Goal: Task Accomplishment & Management: Use online tool/utility

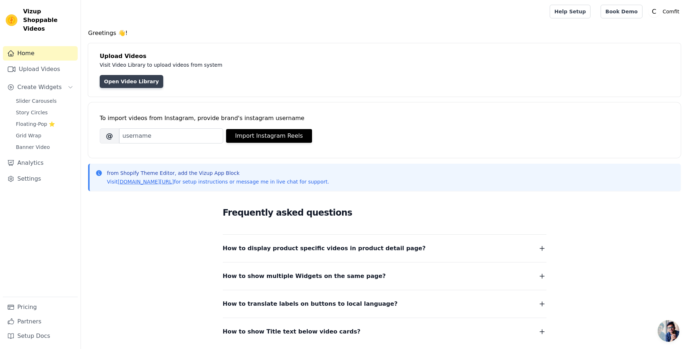
click at [144, 84] on link "Open Video Library" at bounding box center [132, 81] width 64 height 13
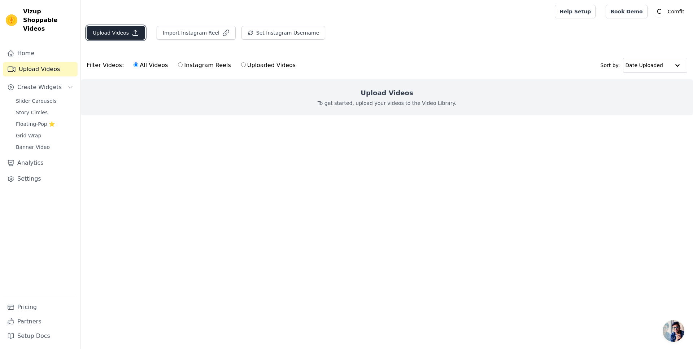
click at [124, 37] on button "Upload Videos" at bounding box center [116, 33] width 58 height 14
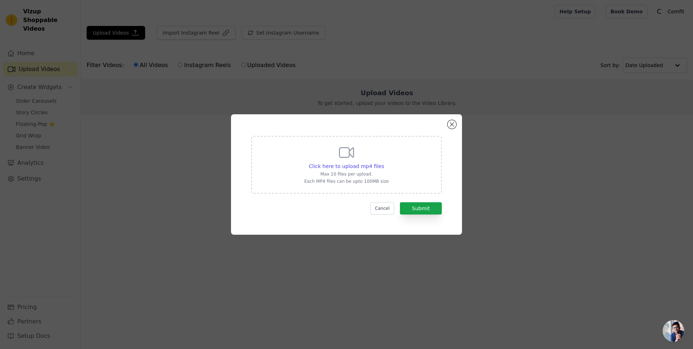
click at [331, 171] on div "Click here to upload mp4 files Max 10 files per upload. Each MP4 files can be u…" at bounding box center [346, 164] width 84 height 40
click at [384, 163] on input "Click here to upload mp4 files Max 10 files per upload. Each MP4 files can be u…" at bounding box center [384, 162] width 0 height 0
type input "C:\fakepath\videopage1.mp4"
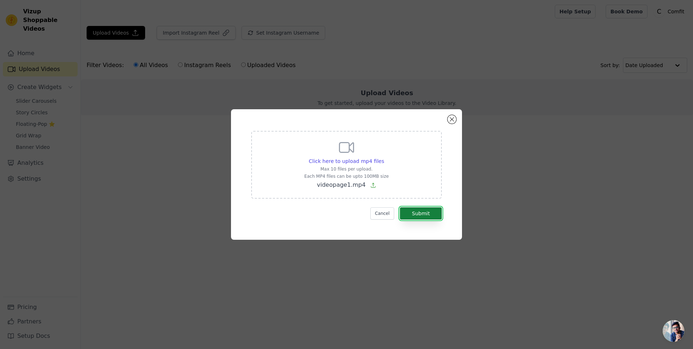
click at [431, 215] on button "Submit" at bounding box center [421, 214] width 42 height 12
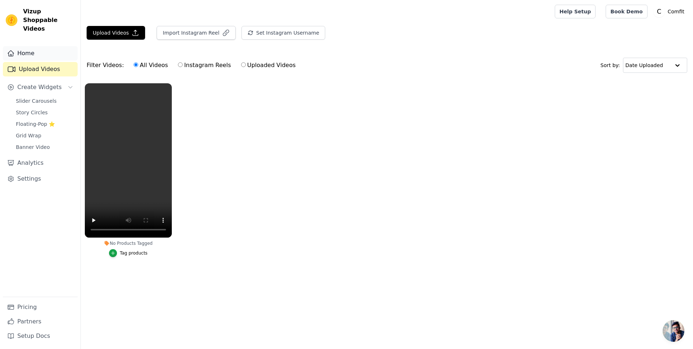
click at [35, 46] on link "Home" at bounding box center [40, 53] width 75 height 14
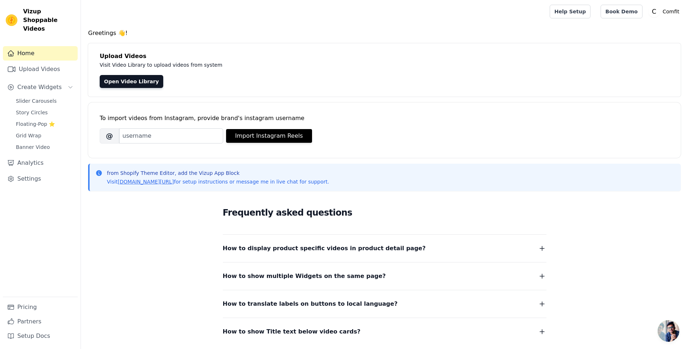
scroll to position [56, 0]
click at [49, 83] on span "Create Widgets" at bounding box center [39, 87] width 44 height 9
click at [45, 97] on span "Slider Carousels" at bounding box center [36, 100] width 41 height 7
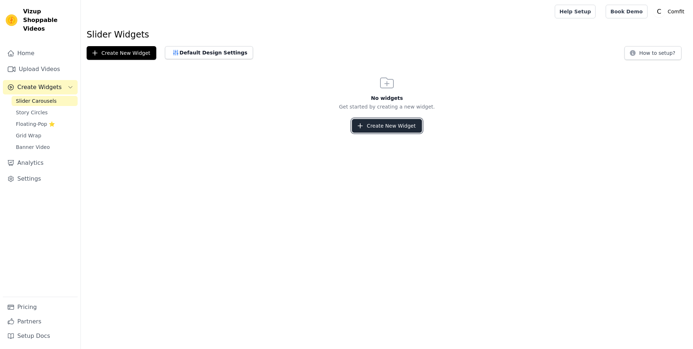
click at [395, 128] on button "Create New Widget" at bounding box center [387, 126] width 70 height 14
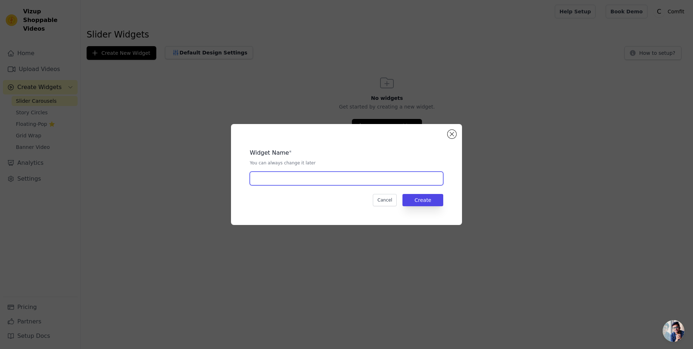
click at [340, 178] on input "text" at bounding box center [347, 179] width 194 height 14
click at [368, 182] on input "Product Page" at bounding box center [347, 179] width 194 height 14
paste input "Nos ambassadeurs parlent"
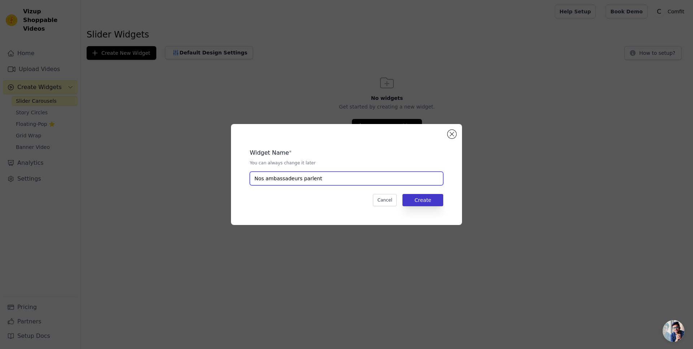
type input "Nos ambassadeurs parlent"
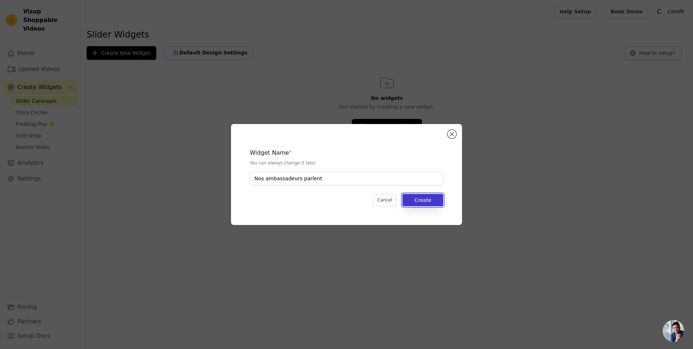
click at [422, 197] on button "Create" at bounding box center [423, 200] width 41 height 12
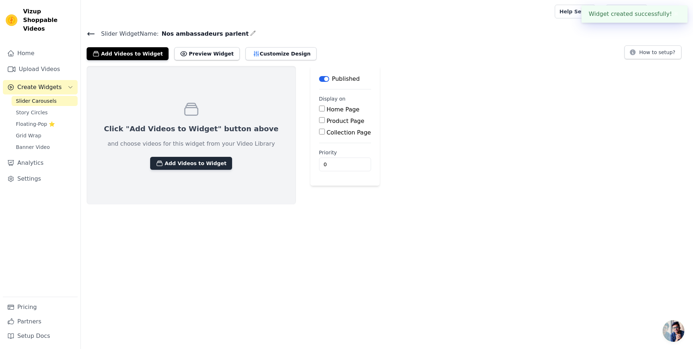
click at [178, 164] on button "Add Videos to Widget" at bounding box center [191, 163] width 82 height 13
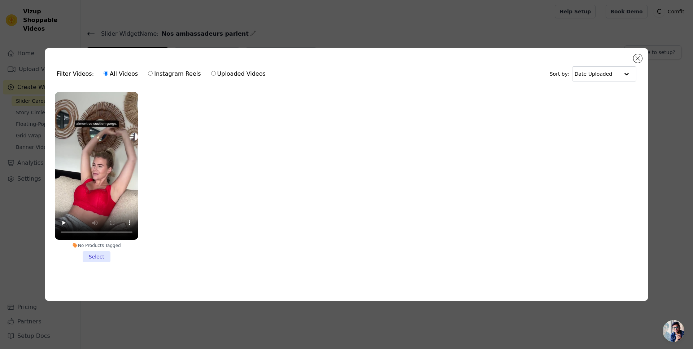
click at [94, 252] on li "No Products Tagged Select" at bounding box center [96, 177] width 83 height 171
click at [0, 0] on input "No Products Tagged Select" at bounding box center [0, 0] width 0 height 0
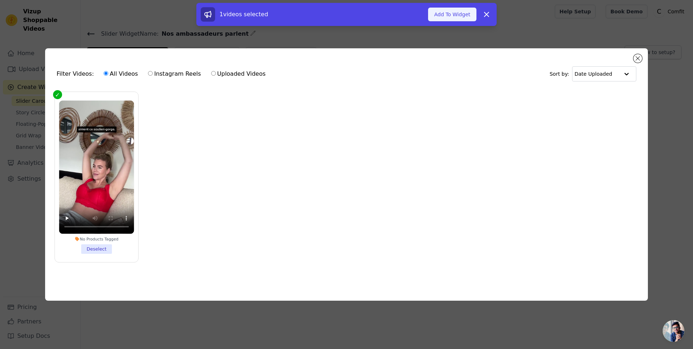
click at [467, 18] on button "Add To Widget" at bounding box center [452, 15] width 48 height 14
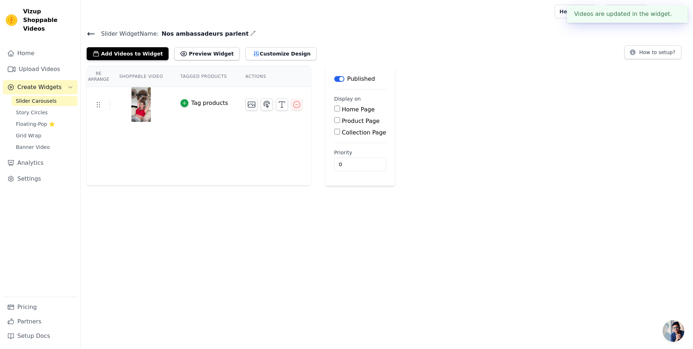
click at [354, 120] on label "Product Page" at bounding box center [361, 121] width 38 height 7
click at [340, 120] on input "Product Page" at bounding box center [337, 120] width 6 height 6
checkbox input "true"
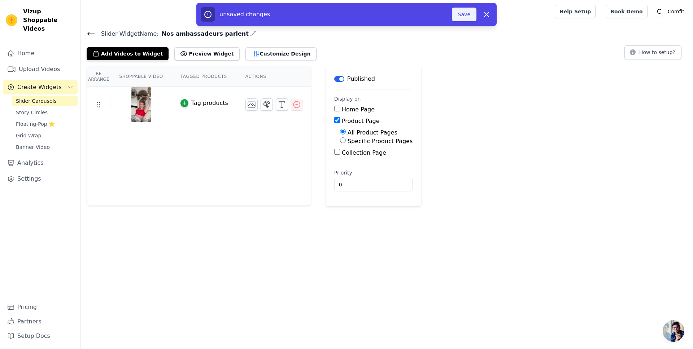
click at [464, 18] on button "Save" at bounding box center [464, 15] width 25 height 14
click at [464, 16] on button "Save" at bounding box center [464, 15] width 25 height 14
click at [465, 15] on button "Save" at bounding box center [464, 15] width 25 height 14
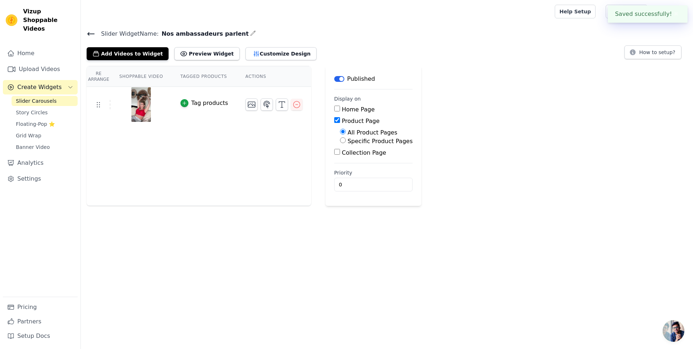
click at [465, 15] on div at bounding box center [317, 11] width 460 height 23
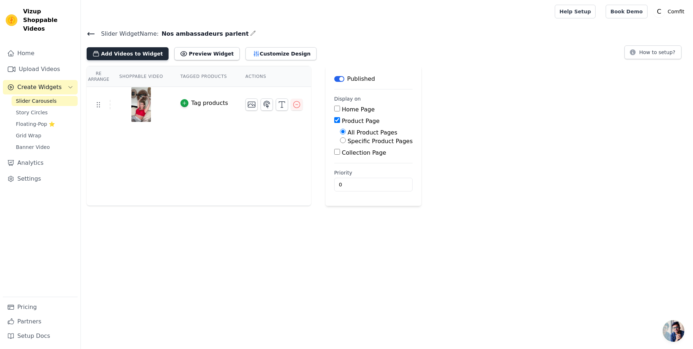
click at [136, 57] on button "Add Videos to Widget" at bounding box center [128, 53] width 82 height 13
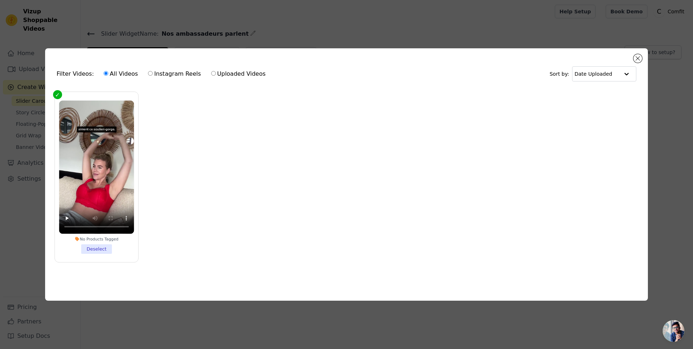
click at [227, 72] on label "Uploaded Videos" at bounding box center [238, 73] width 55 height 9
click at [216, 72] on input "Uploaded Videos" at bounding box center [213, 73] width 5 height 5
radio input "true"
click at [115, 73] on label "All Videos" at bounding box center [120, 73] width 35 height 9
click at [108, 73] on input "All Videos" at bounding box center [106, 73] width 5 height 5
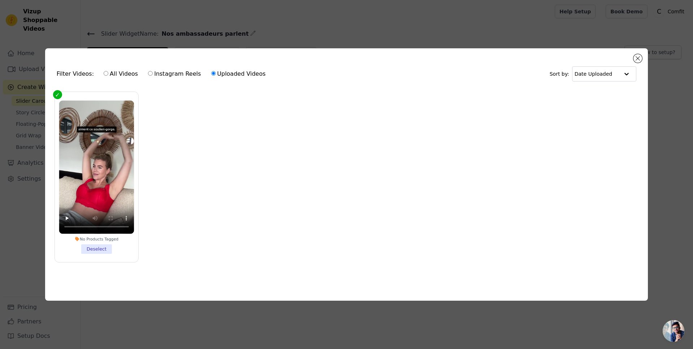
radio input "true"
click at [640, 60] on button "Close modal" at bounding box center [638, 58] width 9 height 9
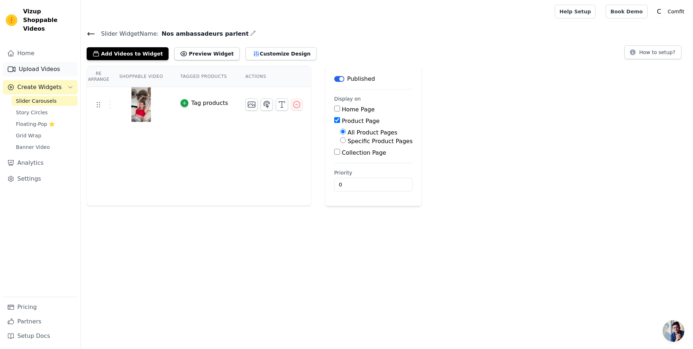
click at [32, 62] on link "Upload Videos" at bounding box center [40, 69] width 75 height 14
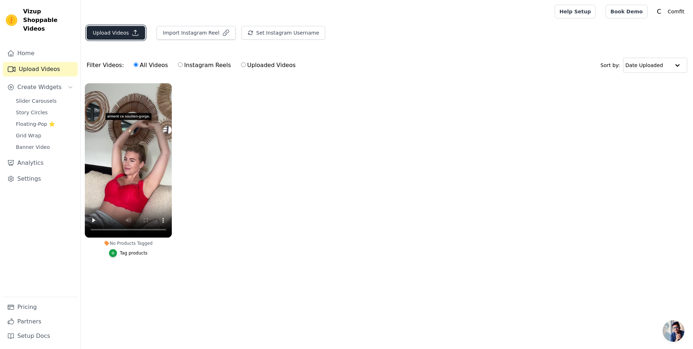
click at [121, 35] on button "Upload Videos" at bounding box center [116, 33] width 58 height 14
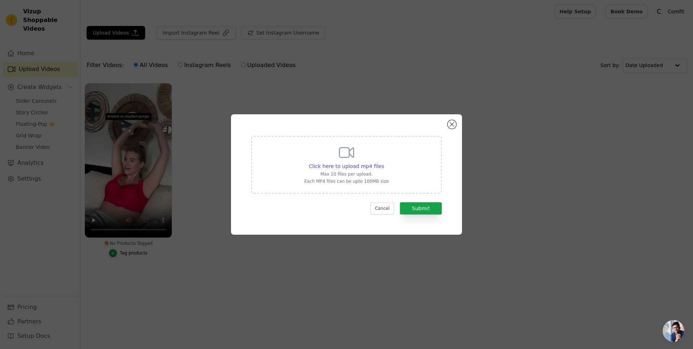
click at [405, 177] on div "Click here to upload mp4 files Max 10 files per upload. Each MP4 files can be u…" at bounding box center [346, 165] width 191 height 58
click at [384, 163] on input "Click here to upload mp4 files Max 10 files per upload. Each MP4 files can be u…" at bounding box center [384, 162] width 0 height 0
type input "C:\fakepath\video2product.mp4"
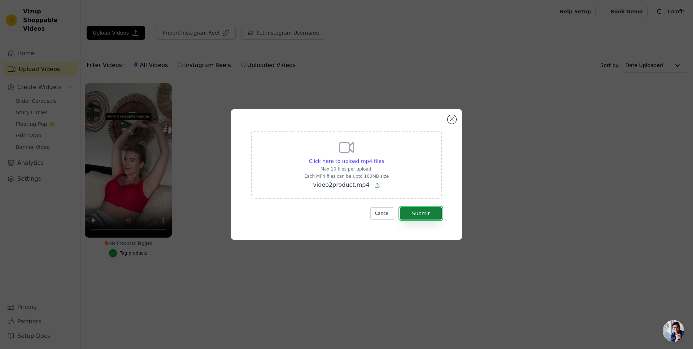
click at [435, 209] on button "Submit" at bounding box center [421, 214] width 42 height 12
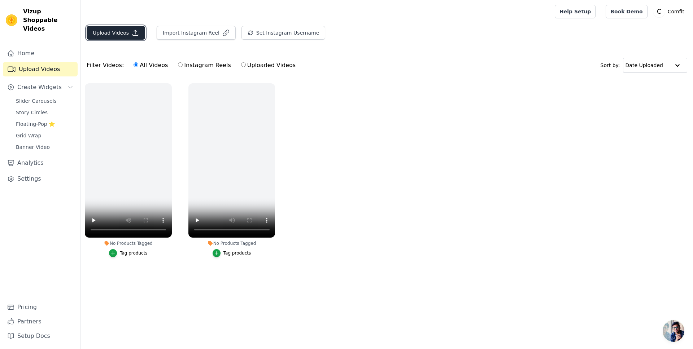
click at [121, 31] on button "Upload Videos" at bounding box center [116, 33] width 58 height 14
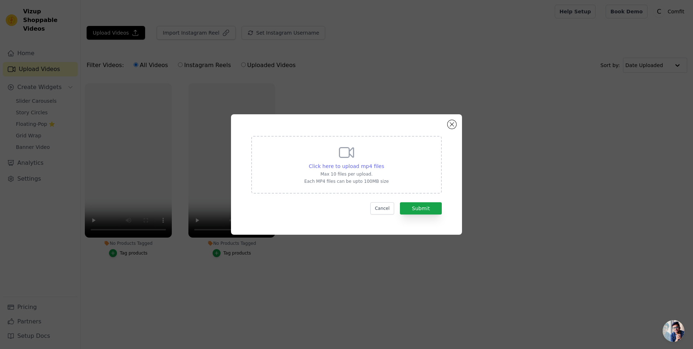
click at [327, 165] on span "Click here to upload mp4 files" at bounding box center [346, 167] width 75 height 6
click at [384, 163] on input "Click here to upload mp4 files Max 10 files per upload. Each MP4 files can be u…" at bounding box center [384, 162] width 0 height 0
type input "C:\fakepath\video3product.mp4"
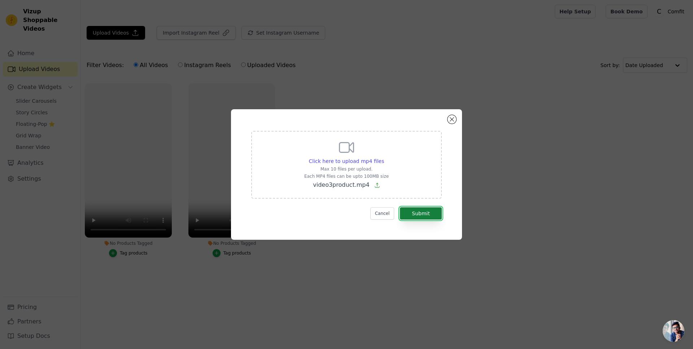
click at [429, 214] on button "Submit" at bounding box center [421, 214] width 42 height 12
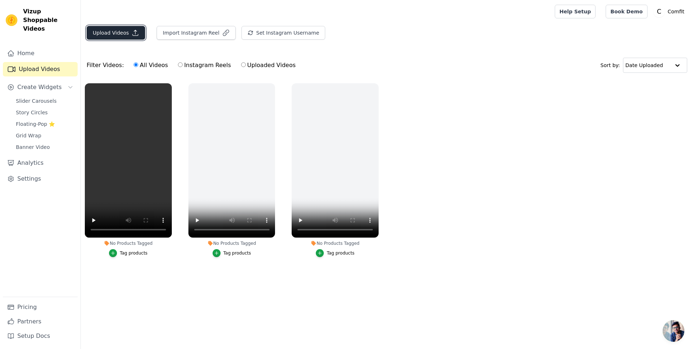
click at [117, 38] on button "Upload Videos" at bounding box center [116, 33] width 58 height 14
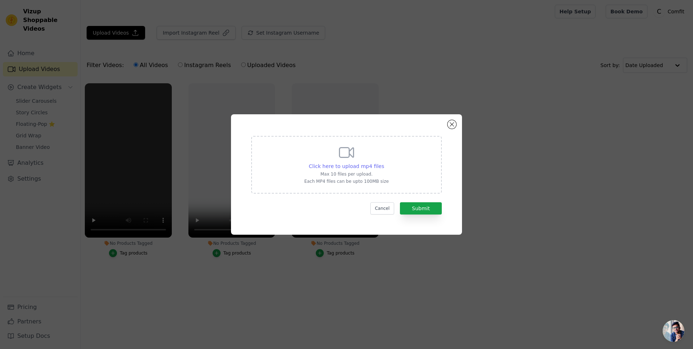
click at [352, 164] on span "Click here to upload mp4 files" at bounding box center [346, 167] width 75 height 6
click at [384, 163] on input "Click here to upload mp4 files Max 10 files per upload. Each MP4 files can be u…" at bounding box center [384, 162] width 0 height 0
type input "C:\fakepath\video4product.mp4"
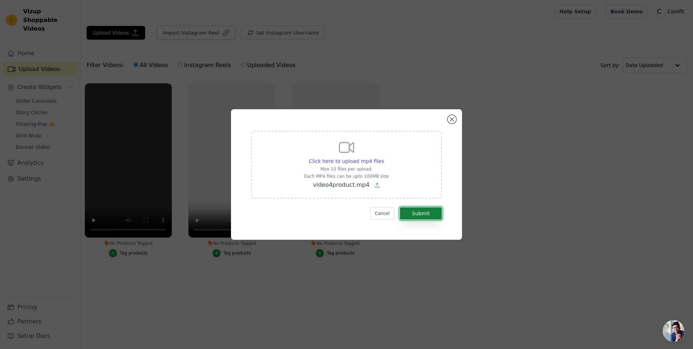
click at [417, 211] on button "Submit" at bounding box center [421, 214] width 42 height 12
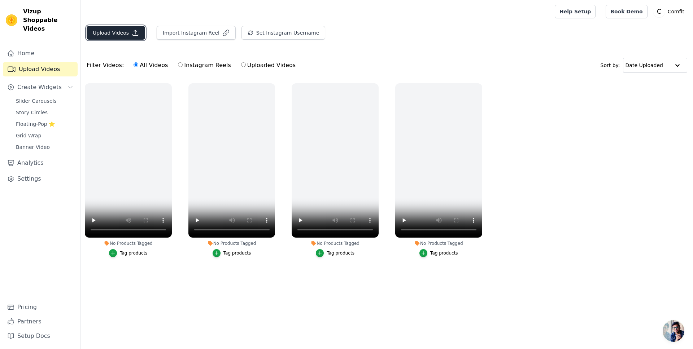
click at [126, 32] on button "Upload Videos" at bounding box center [116, 33] width 58 height 14
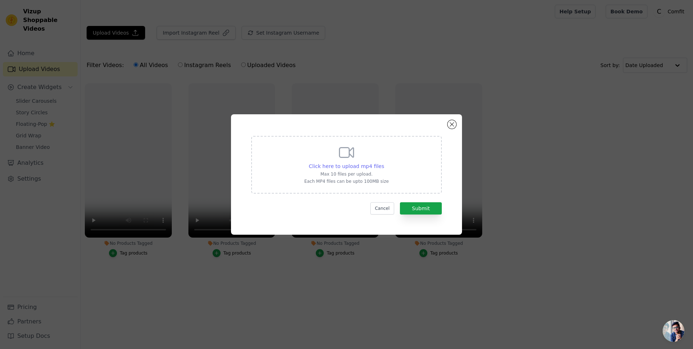
click at [367, 166] on span "Click here to upload mp4 files" at bounding box center [346, 167] width 75 height 6
click at [384, 163] on input "Click here to upload mp4 files Max 10 files per upload. Each MP4 files can be u…" at bounding box center [384, 162] width 0 height 0
type input "C:\fakepath\video5product.mp4"
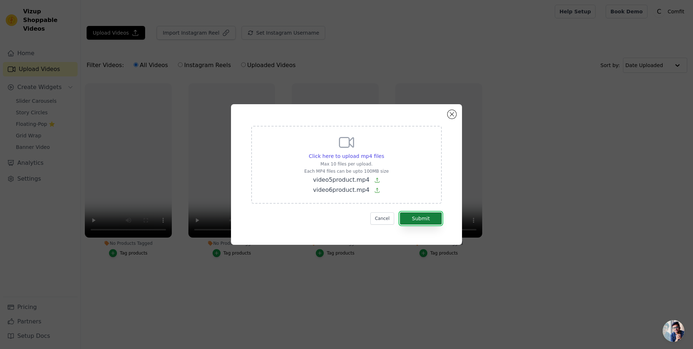
click at [414, 218] on button "Submit" at bounding box center [421, 219] width 42 height 12
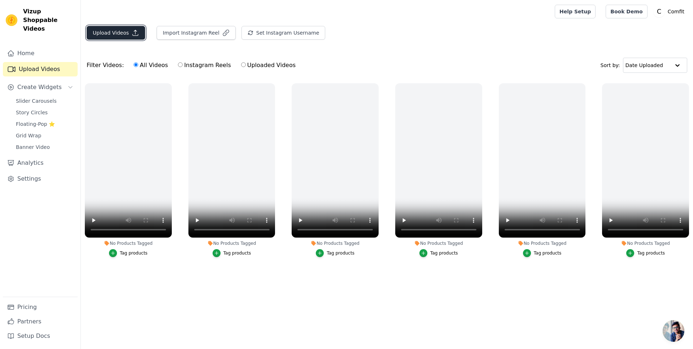
click at [130, 32] on button "Upload Videos" at bounding box center [116, 33] width 58 height 14
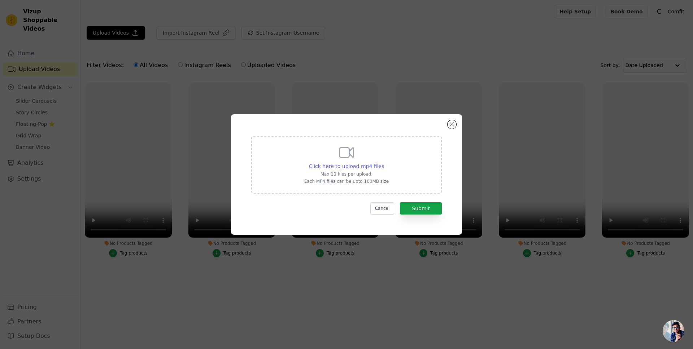
click at [361, 164] on span "Click here to upload mp4 files" at bounding box center [346, 167] width 75 height 6
click at [384, 163] on input "Click here to upload mp4 files Max 10 files per upload. Each MP4 files can be u…" at bounding box center [384, 162] width 0 height 0
type input "C:\fakepath\video8product.mp4"
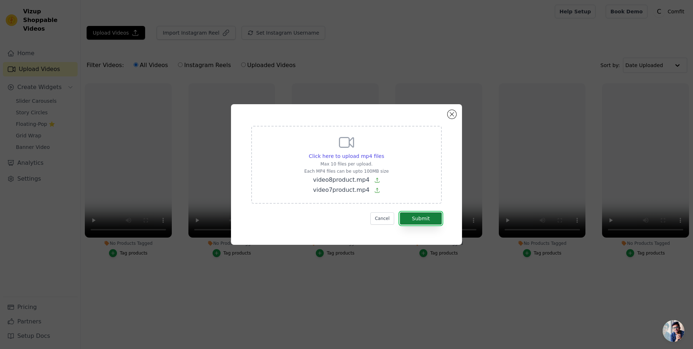
click at [432, 216] on button "Submit" at bounding box center [421, 219] width 42 height 12
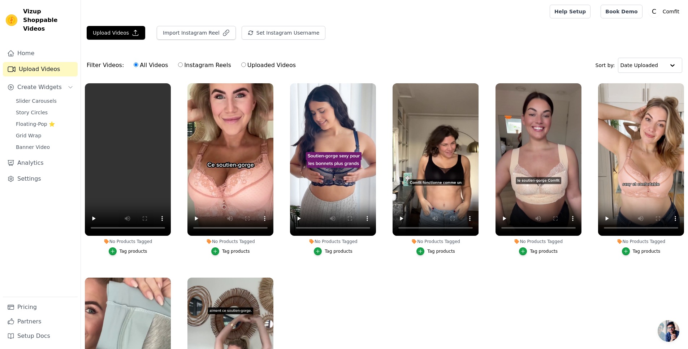
click at [36, 96] on link "Slider Carousels" at bounding box center [45, 101] width 66 height 10
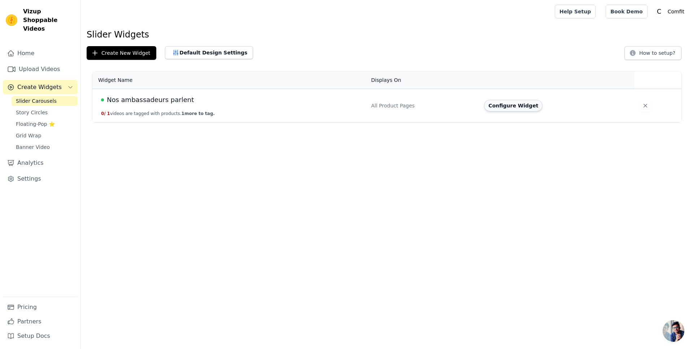
click at [502, 108] on button "Configure Widget" at bounding box center [513, 106] width 58 height 12
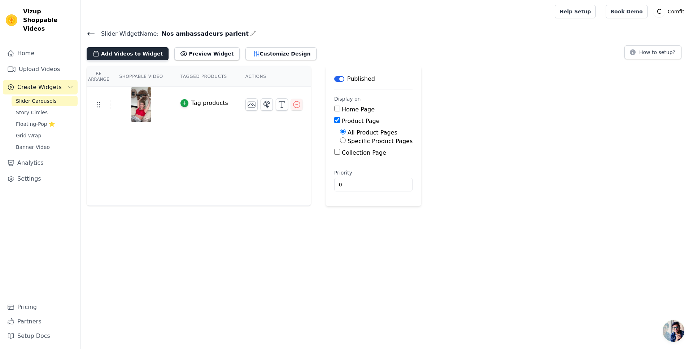
click at [133, 56] on button "Add Videos to Widget" at bounding box center [128, 53] width 82 height 13
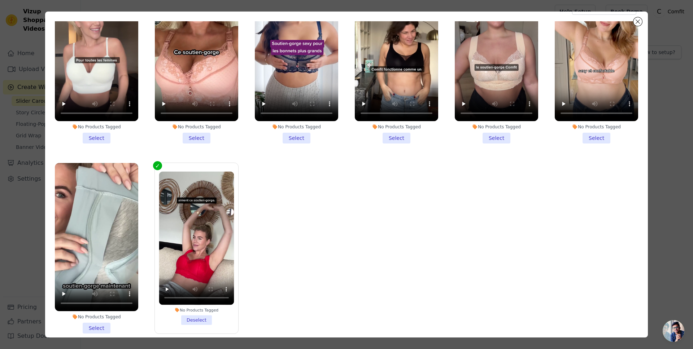
scroll to position [63, 0]
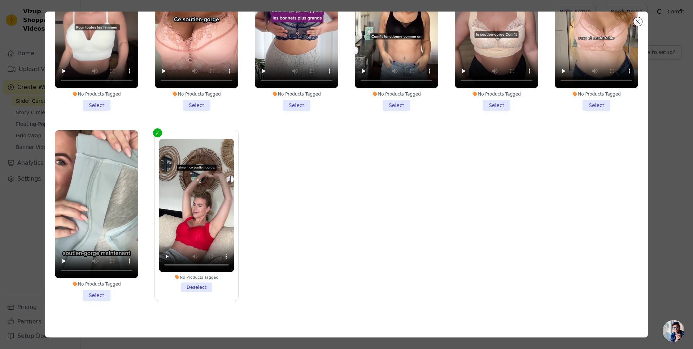
click at [100, 287] on li "No Products Tagged Select" at bounding box center [96, 215] width 83 height 171
click at [0, 0] on input "No Products Tagged Select" at bounding box center [0, 0] width 0 height 0
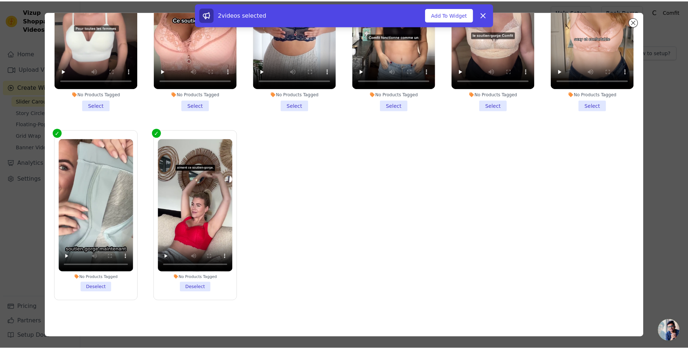
scroll to position [0, 0]
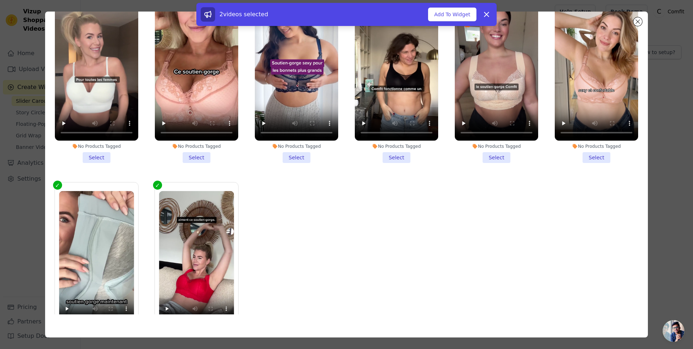
click at [194, 157] on li "No Products Tagged Select" at bounding box center [196, 77] width 83 height 171
click at [0, 0] on input "No Products Tagged Select" at bounding box center [0, 0] width 0 height 0
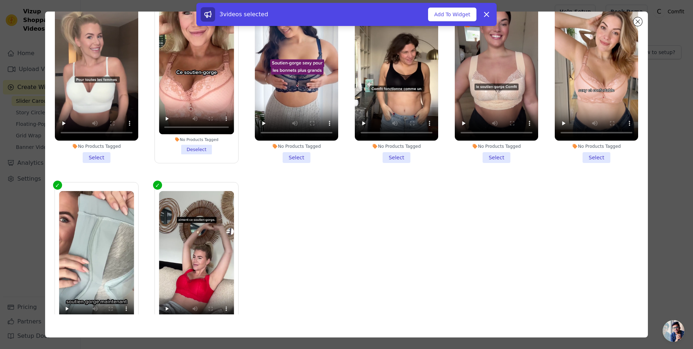
click at [101, 152] on li "No Products Tagged Select" at bounding box center [96, 77] width 83 height 171
click at [0, 0] on input "No Products Tagged Select" at bounding box center [0, 0] width 0 height 0
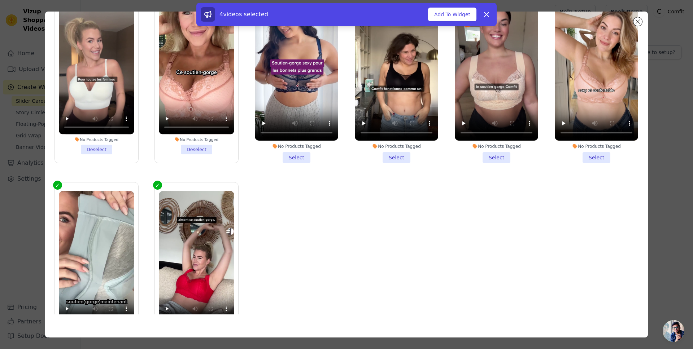
click at [299, 156] on li "No Products Tagged Select" at bounding box center [296, 77] width 83 height 171
click at [0, 0] on input "No Products Tagged Select" at bounding box center [0, 0] width 0 height 0
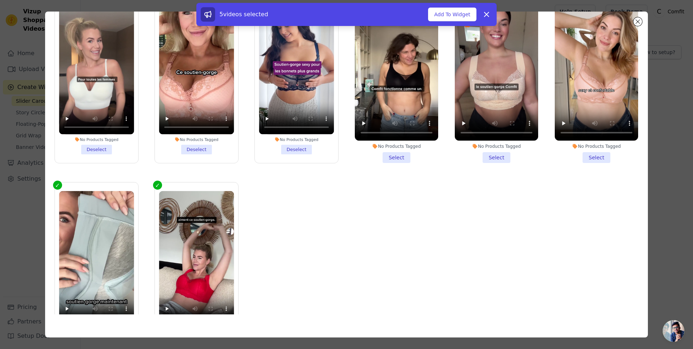
click at [391, 155] on li "No Products Tagged Select" at bounding box center [396, 77] width 83 height 171
click at [0, 0] on input "No Products Tagged Select" at bounding box center [0, 0] width 0 height 0
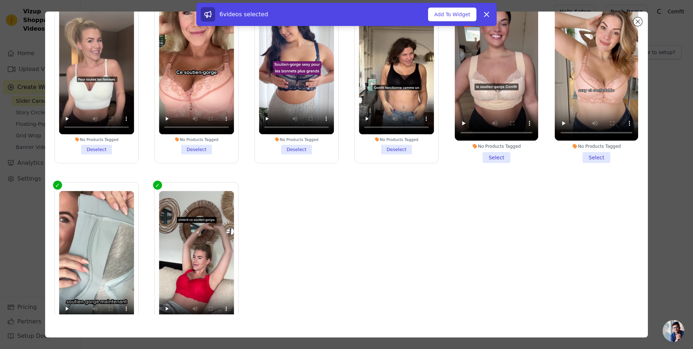
click at [490, 154] on li "No Products Tagged Select" at bounding box center [496, 77] width 83 height 171
click at [0, 0] on input "No Products Tagged Select" at bounding box center [0, 0] width 0 height 0
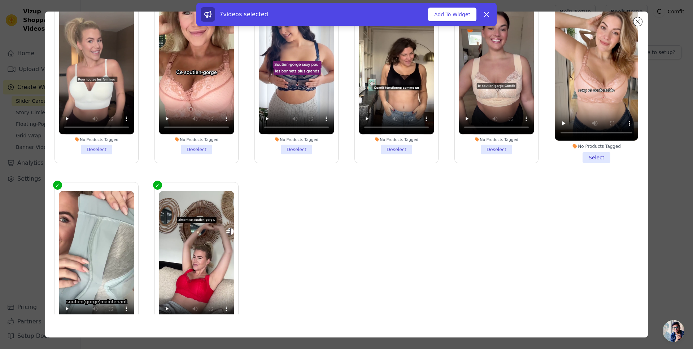
drag, startPoint x: 583, startPoint y: 153, endPoint x: 567, endPoint y: 133, distance: 25.9
click at [583, 153] on li "No Products Tagged Select" at bounding box center [596, 77] width 83 height 171
click at [0, 0] on input "No Products Tagged Select" at bounding box center [0, 0] width 0 height 0
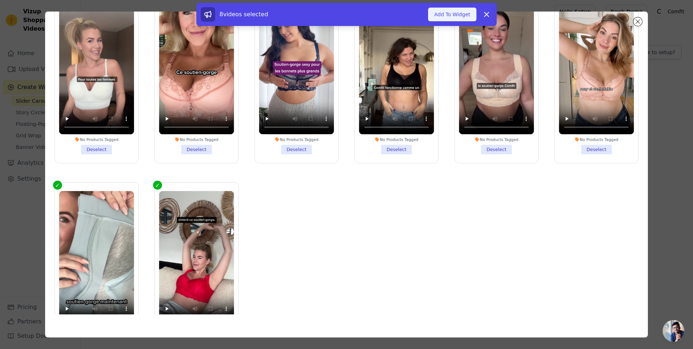
click at [457, 12] on button "Add To Widget" at bounding box center [452, 15] width 48 height 14
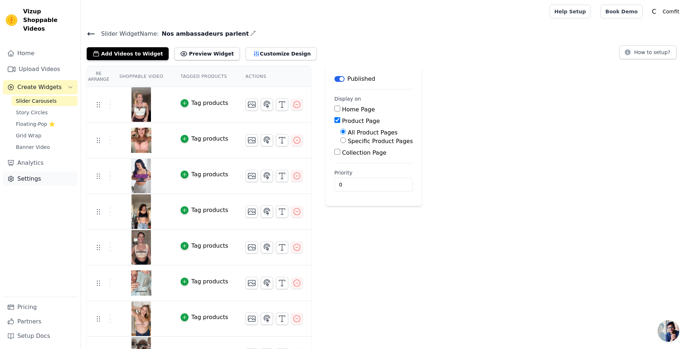
click at [32, 172] on link "Settings" at bounding box center [40, 179] width 75 height 14
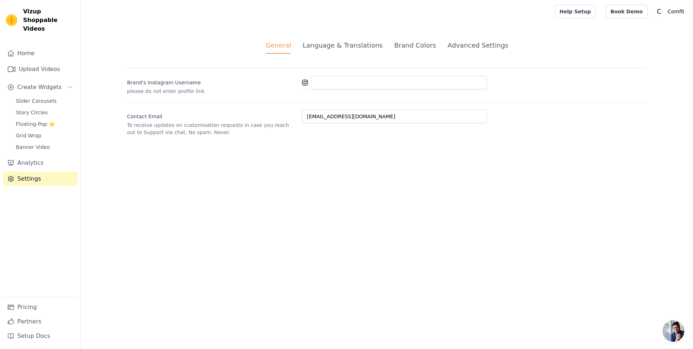
click at [407, 44] on div "Brand Colors" at bounding box center [415, 45] width 42 height 10
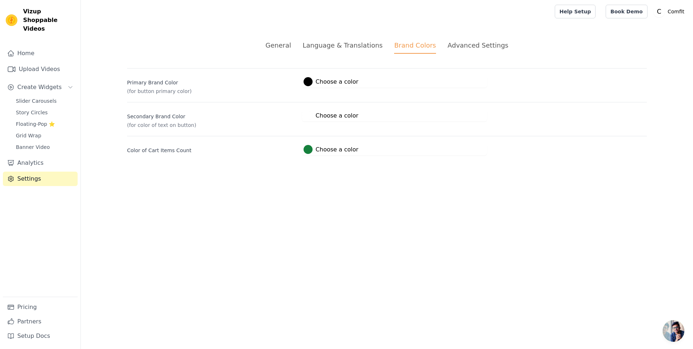
click at [469, 48] on div "Advanced Settings" at bounding box center [478, 45] width 61 height 10
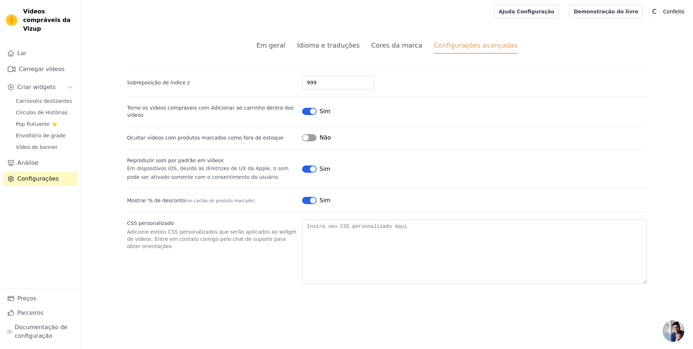
click at [196, 41] on ul "Em geral Idioma e traduções Cores da marca Configurações avançadas" at bounding box center [387, 46] width 520 height 13
click at [42, 104] on font "Carrosséis deslizantes" at bounding box center [44, 101] width 56 height 6
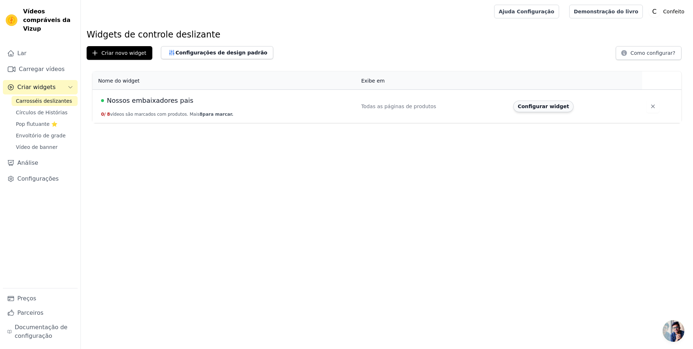
click at [523, 107] on font "Configurar widget" at bounding box center [543, 107] width 51 height 6
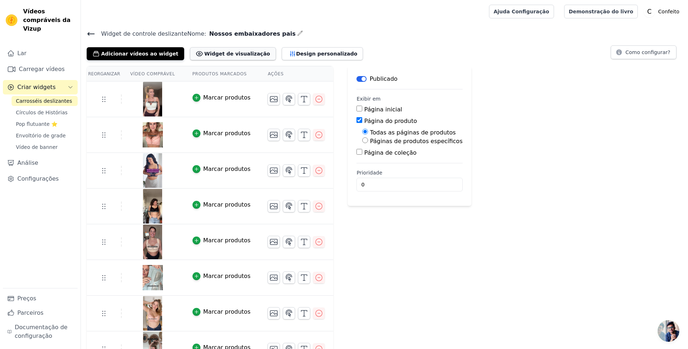
click at [211, 55] on font "Widget de visualização" at bounding box center [237, 54] width 66 height 6
click at [322, 59] on button "Design personalizado" at bounding box center [323, 53] width 82 height 13
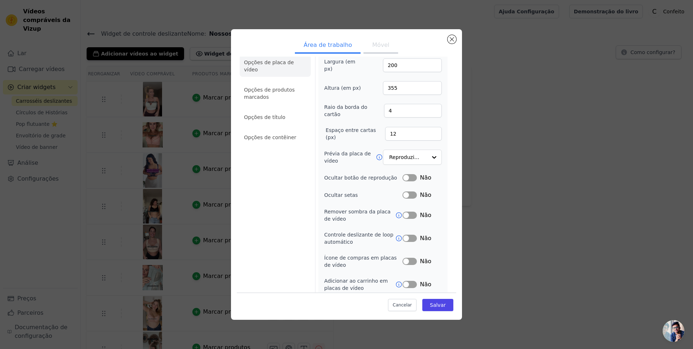
scroll to position [13, 0]
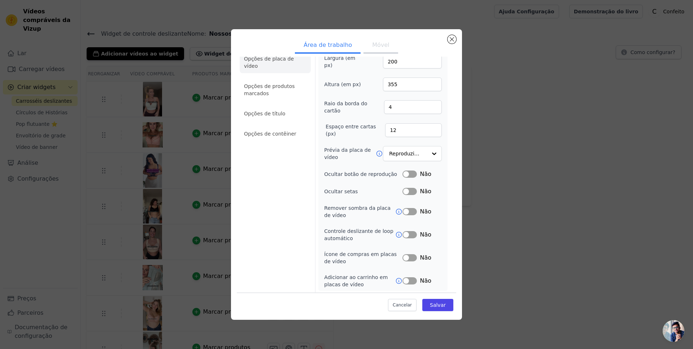
click at [411, 190] on button "Rótulo" at bounding box center [410, 191] width 14 height 7
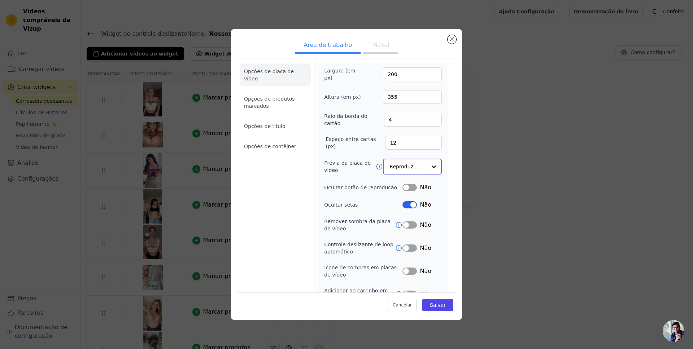
click at [399, 170] on input "Prévia da placa de vídeo" at bounding box center [408, 167] width 37 height 14
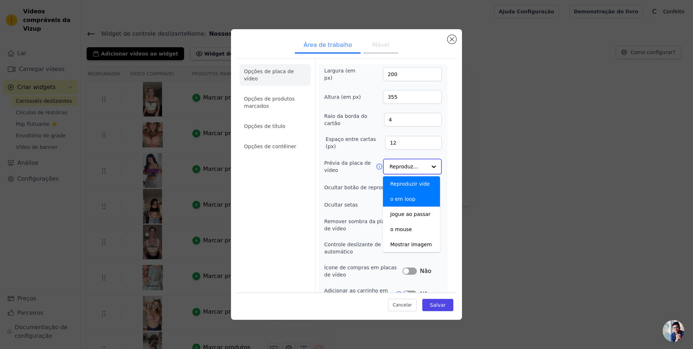
click at [401, 166] on input "Prévia da placa de vídeo" at bounding box center [408, 167] width 37 height 14
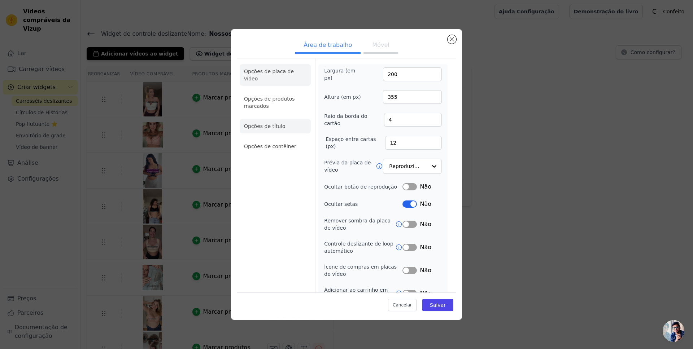
click at [285, 129] on li "Opções de título" at bounding box center [275, 126] width 71 height 14
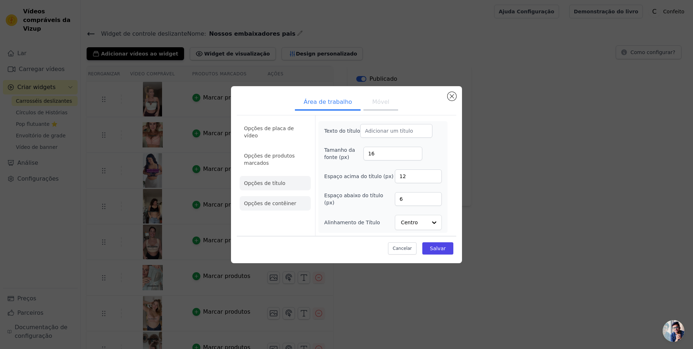
click at [290, 201] on font "Opções de contêiner" at bounding box center [270, 204] width 52 height 6
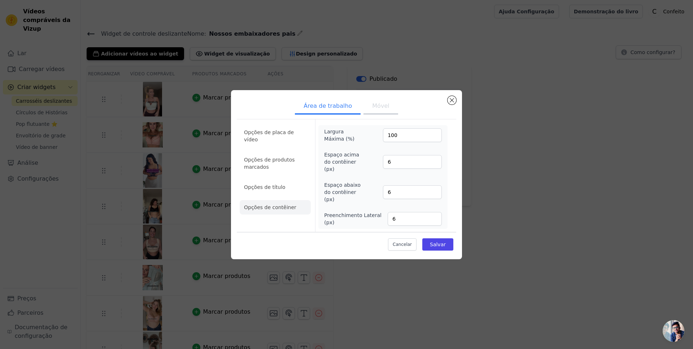
click at [373, 110] on button "Móvel" at bounding box center [381, 107] width 34 height 16
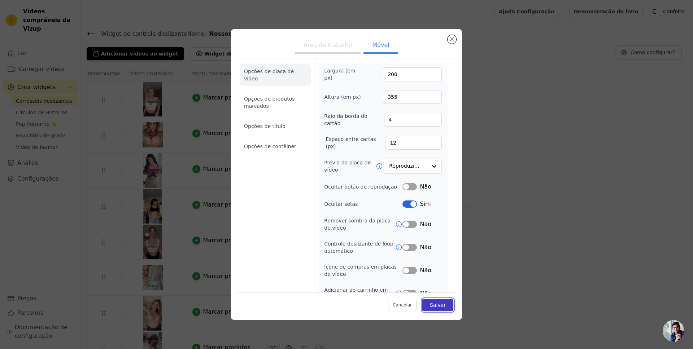
click at [435, 307] on font "Salvar" at bounding box center [438, 306] width 16 height 6
